Goal: Task Accomplishment & Management: Manage account settings

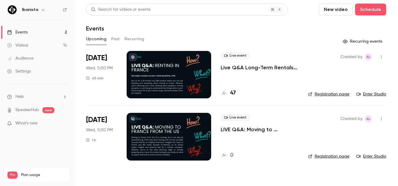
click at [246, 129] on p "LIVE Q&A: Moving to [GEOGRAPHIC_DATA] from the [GEOGRAPHIC_DATA]" at bounding box center [260, 129] width 78 height 7
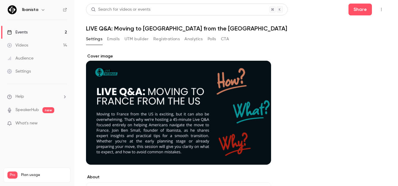
scroll to position [276, 0]
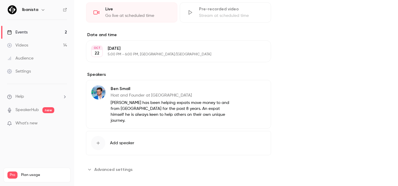
click at [98, 167] on span "Advanced settings" at bounding box center [113, 170] width 38 height 6
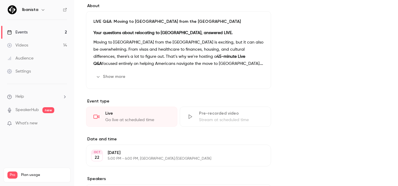
scroll to position [0, 0]
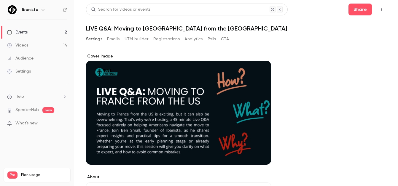
click at [379, 10] on icon "button" at bounding box center [381, 9] width 5 height 4
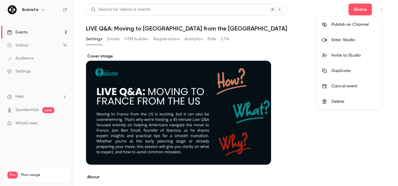
click at [355, 22] on div "Publish on Channel" at bounding box center [354, 25] width 45 height 6
click at [264, 43] on div at bounding box center [199, 93] width 398 height 186
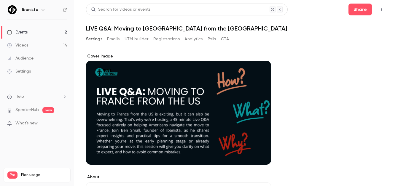
click at [29, 34] on link "Events 2" at bounding box center [37, 32] width 74 height 13
